Goal: Find contact information: Find contact information

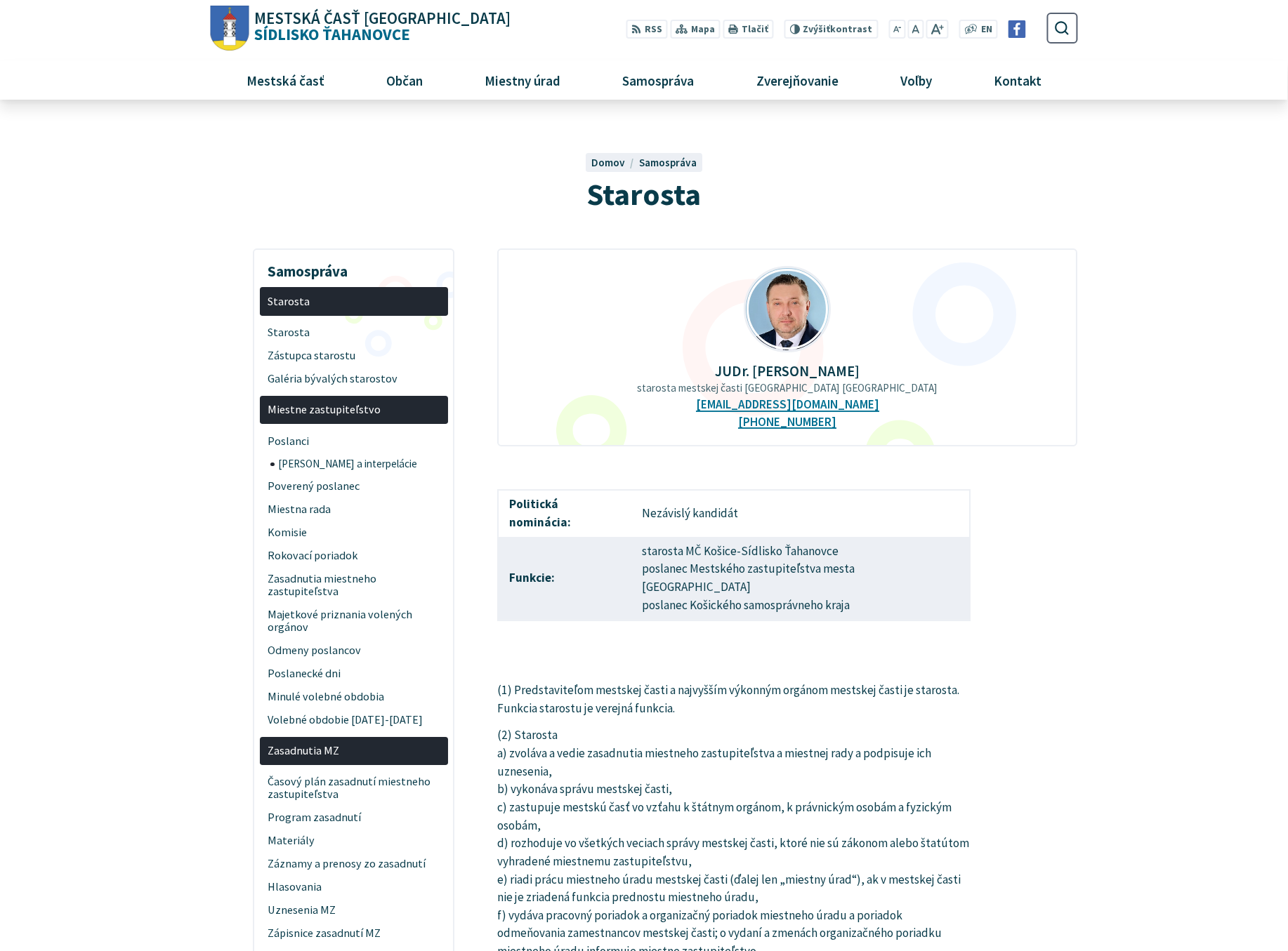
click at [385, 176] on div "Starosta Domov Samospráva Starosta" at bounding box center [644, 168] width 868 height 96
drag, startPoint x: 710, startPoint y: 404, endPoint x: 868, endPoint y: 405, distance: 158.0
click at [868, 405] on div "JUDr. [PERSON_NAME] starosta mestskej časti [GEOGRAPHIC_DATA] Ťahanovce [EMAIL_…" at bounding box center [787, 347] width 580 height 198
click at [868, 408] on div "JUDr. [PERSON_NAME] starosta mestskej časti [GEOGRAPHIC_DATA] Ťahanovce [EMAIL_…" at bounding box center [787, 347] width 580 height 198
drag, startPoint x: 862, startPoint y: 404, endPoint x: 719, endPoint y: 411, distance: 143.2
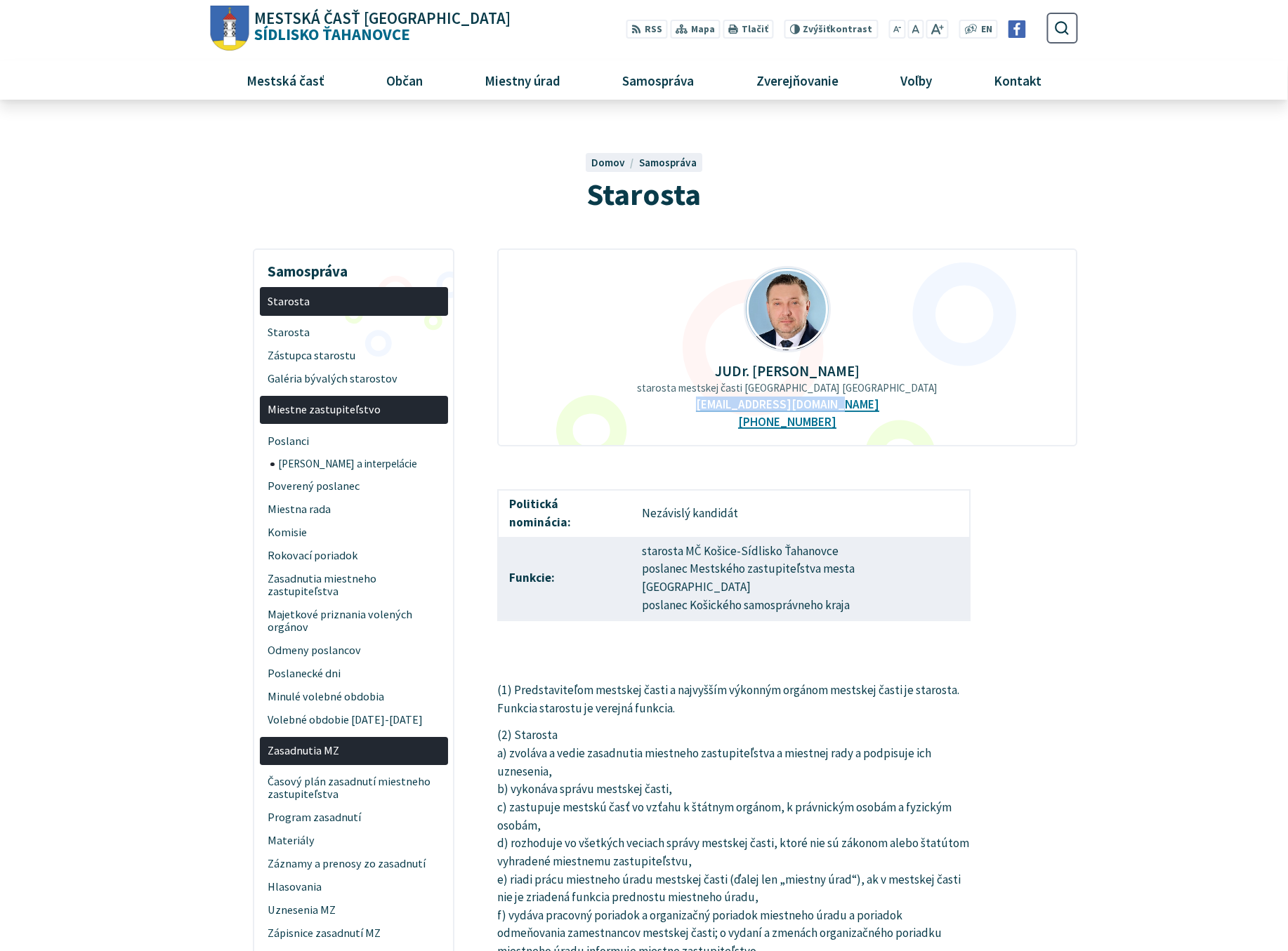
click at [719, 411] on div "JUDr. [PERSON_NAME] starosta mestskej časti [GEOGRAPHIC_DATA] Ťahanovce [EMAIL_…" at bounding box center [787, 347] width 580 height 198
copy link "[EMAIL_ADDRESS][DOMAIN_NAME]"
click at [856, 430] on div "JUDr. [PERSON_NAME] starosta mestskej časti [GEOGRAPHIC_DATA] Ťahanovce [EMAIL_…" at bounding box center [787, 347] width 580 height 198
click at [835, 422] on div "JUDr. [PERSON_NAME] starosta mestskej časti [GEOGRAPHIC_DATA] Ťahanovce [EMAIL_…" at bounding box center [787, 347] width 580 height 198
drag, startPoint x: 841, startPoint y: 421, endPoint x: 774, endPoint y: 425, distance: 67.1
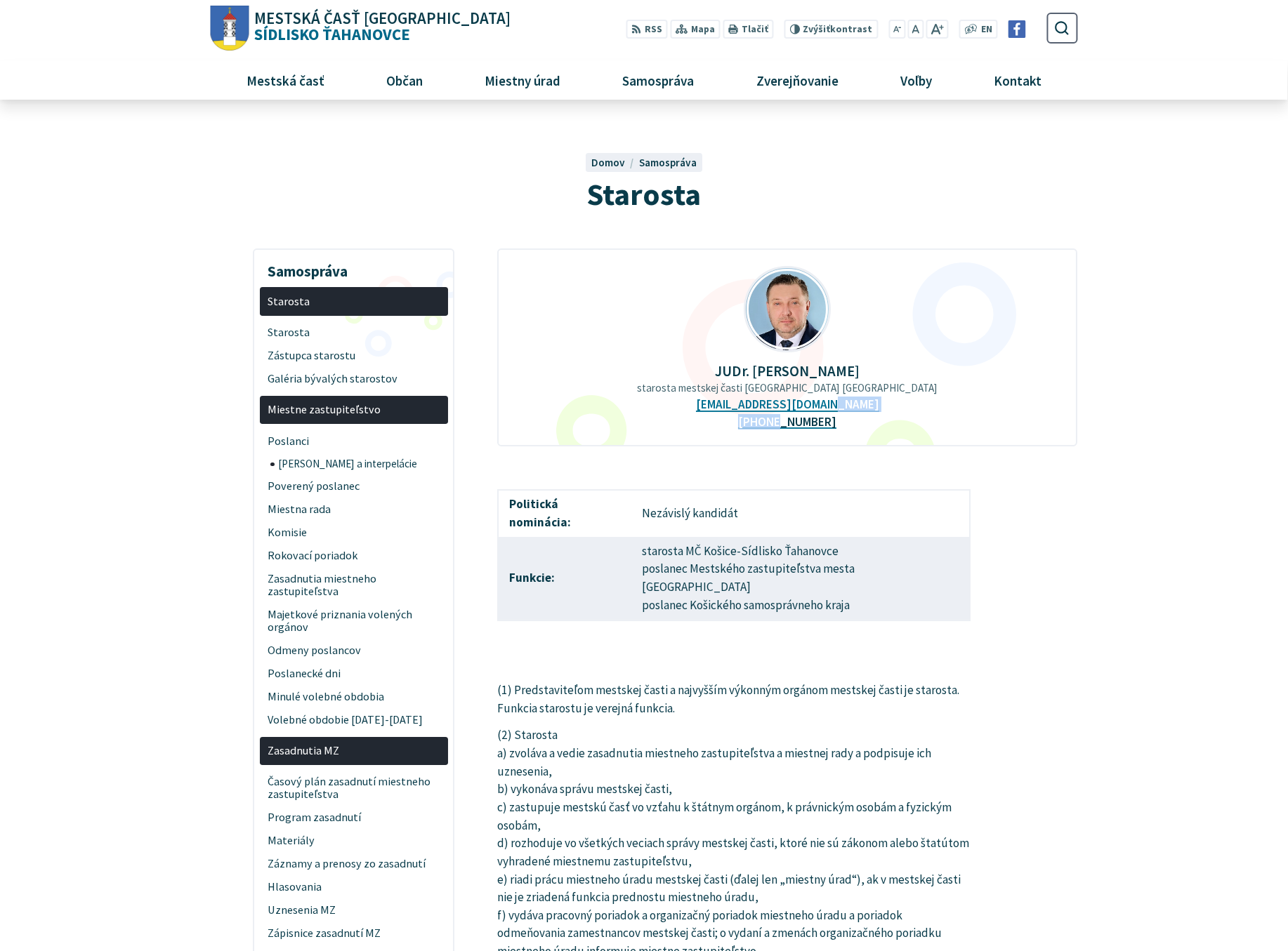
click at [774, 425] on div "JUDr. [PERSON_NAME] starosta mestskej časti [GEOGRAPHIC_DATA] Ťahanovce [EMAIL_…" at bounding box center [787, 347] width 580 height 198
click at [839, 428] on div "JUDr. [PERSON_NAME] starosta mestskej časti [GEOGRAPHIC_DATA] Ťahanovce [EMAIL_…" at bounding box center [787, 347] width 580 height 198
click at [829, 420] on link "[PHONE_NUMBER]" at bounding box center [787, 423] width 99 height 15
drag, startPoint x: 833, startPoint y: 417, endPoint x: 771, endPoint y: 423, distance: 62.3
click at [771, 423] on div "JUDr. [PERSON_NAME] starosta mestskej časti [GEOGRAPHIC_DATA] Ťahanovce [EMAIL_…" at bounding box center [787, 347] width 580 height 198
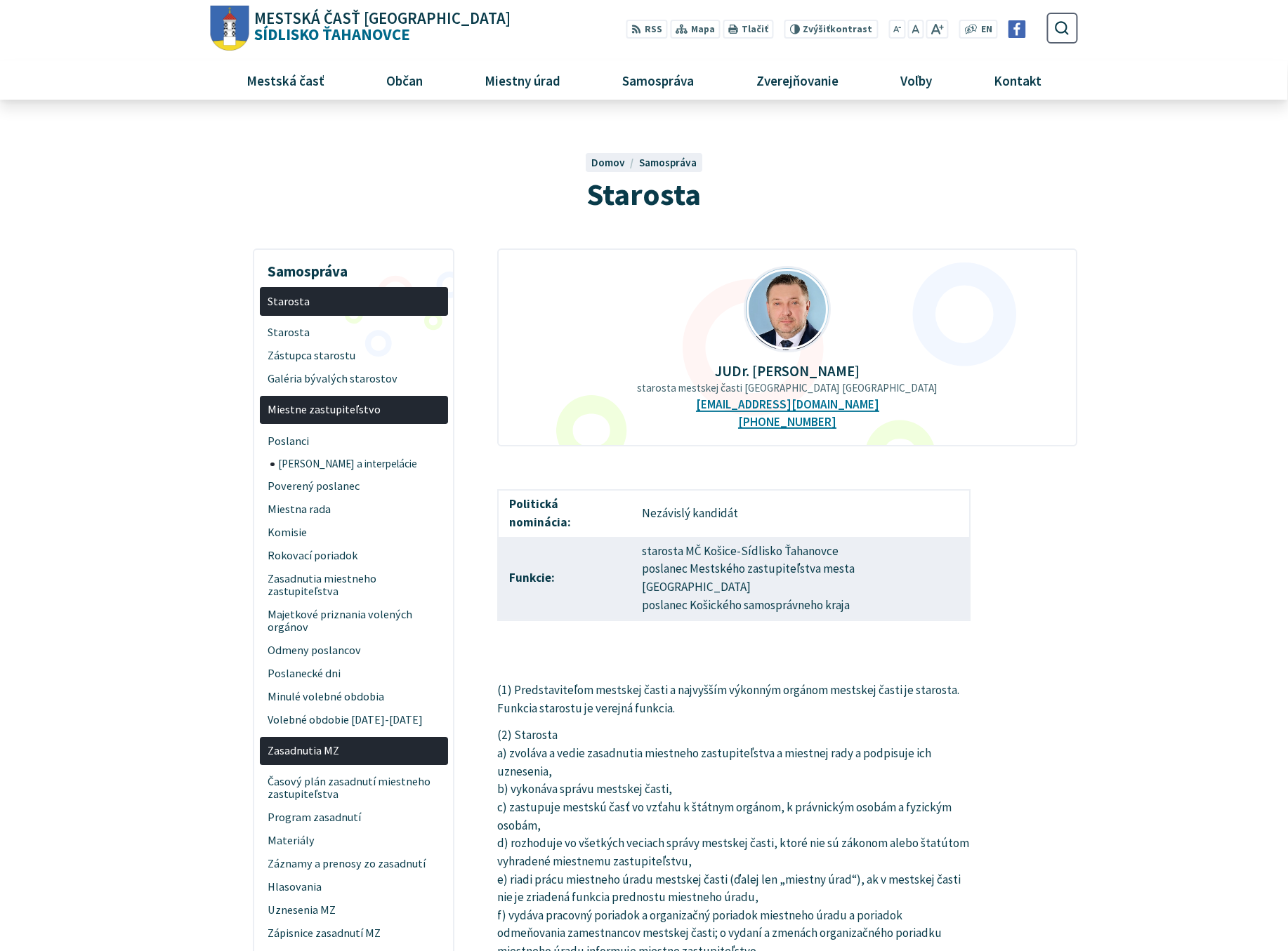
copy link "917 271 196"
